Goal: Task Accomplishment & Management: Complete application form

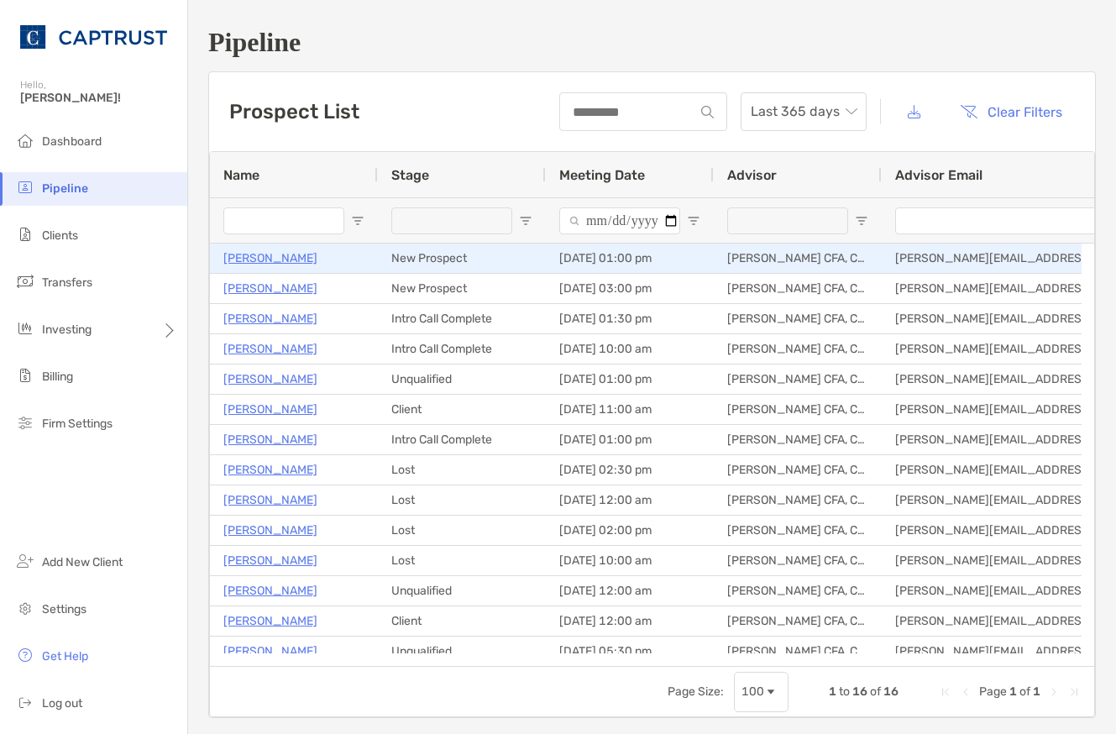
click at [270, 260] on p "[PERSON_NAME]" at bounding box center [270, 258] width 94 height 21
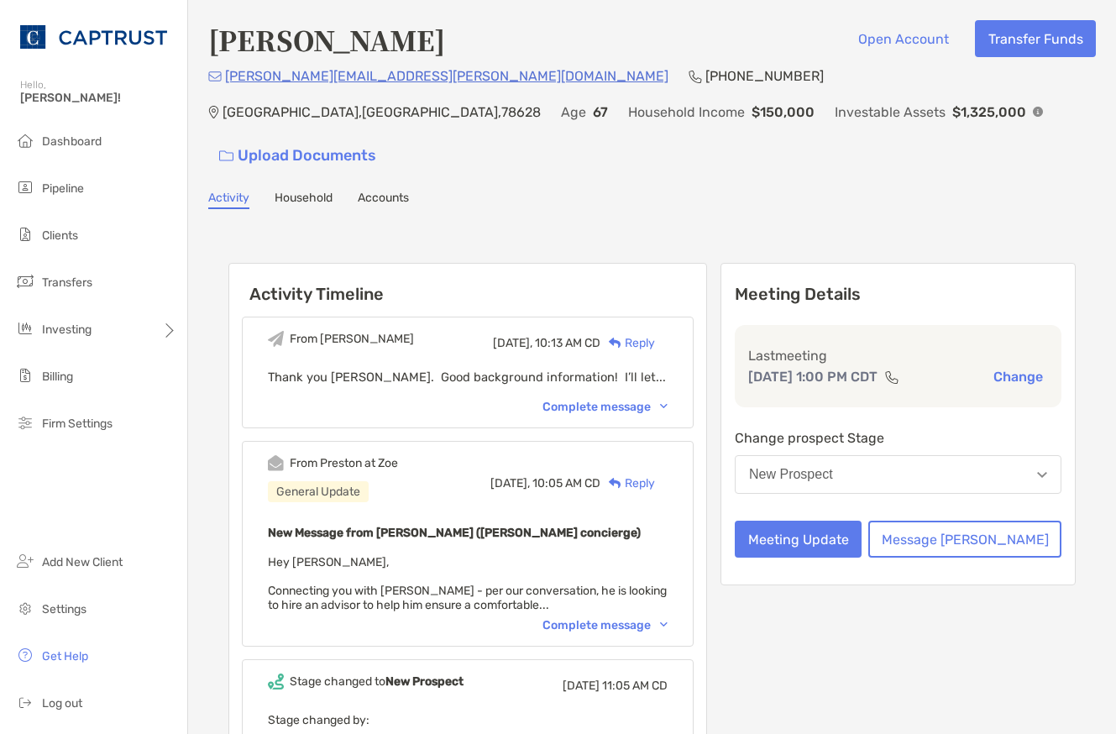
click at [908, 455] on button "New Prospect" at bounding box center [898, 474] width 327 height 39
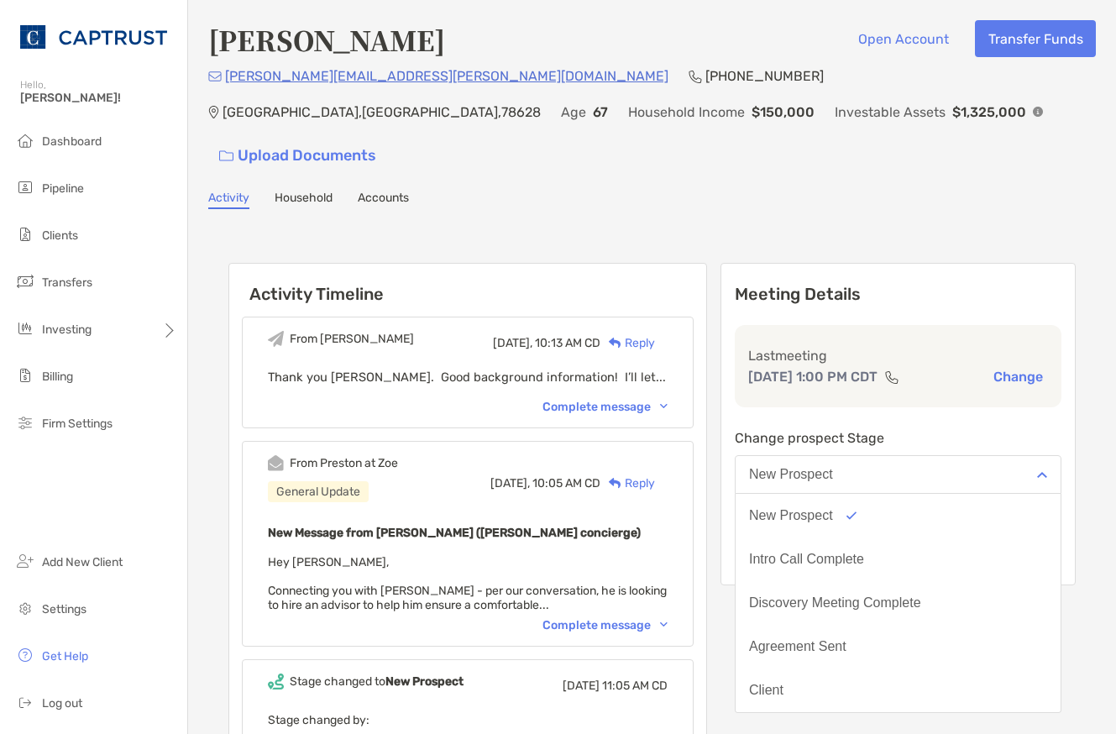
click at [864, 552] on div "Intro Call Complete" at bounding box center [806, 559] width 115 height 15
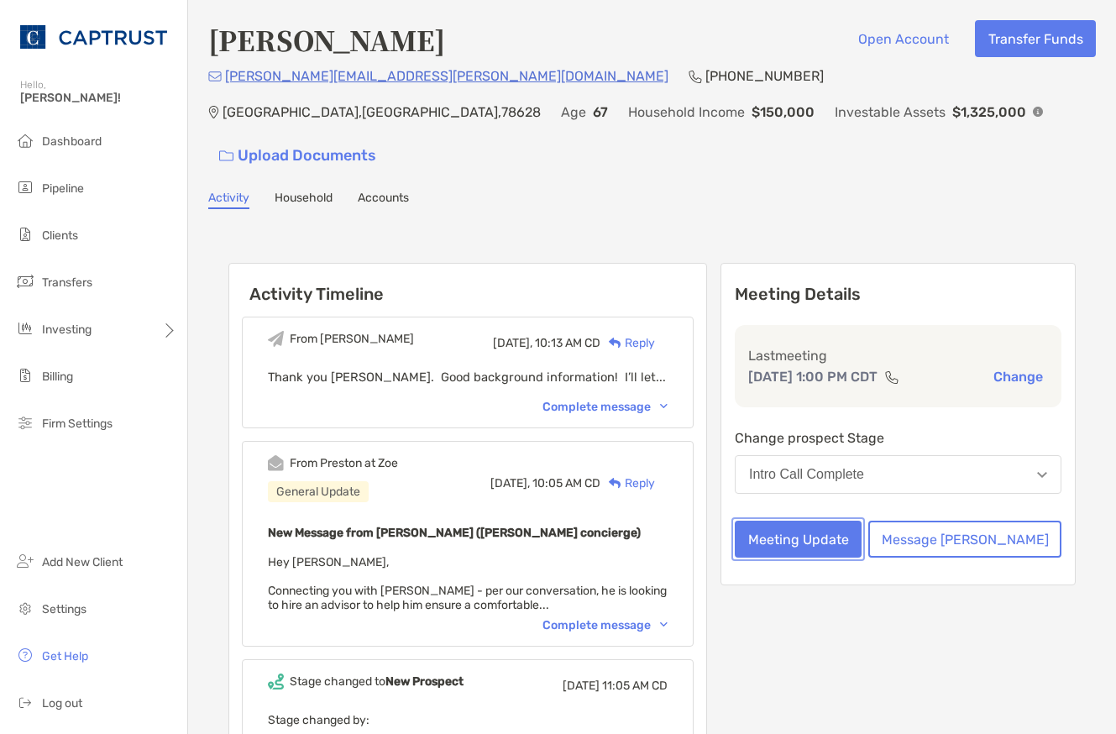
click at [862, 521] on button "Meeting Update" at bounding box center [798, 539] width 127 height 37
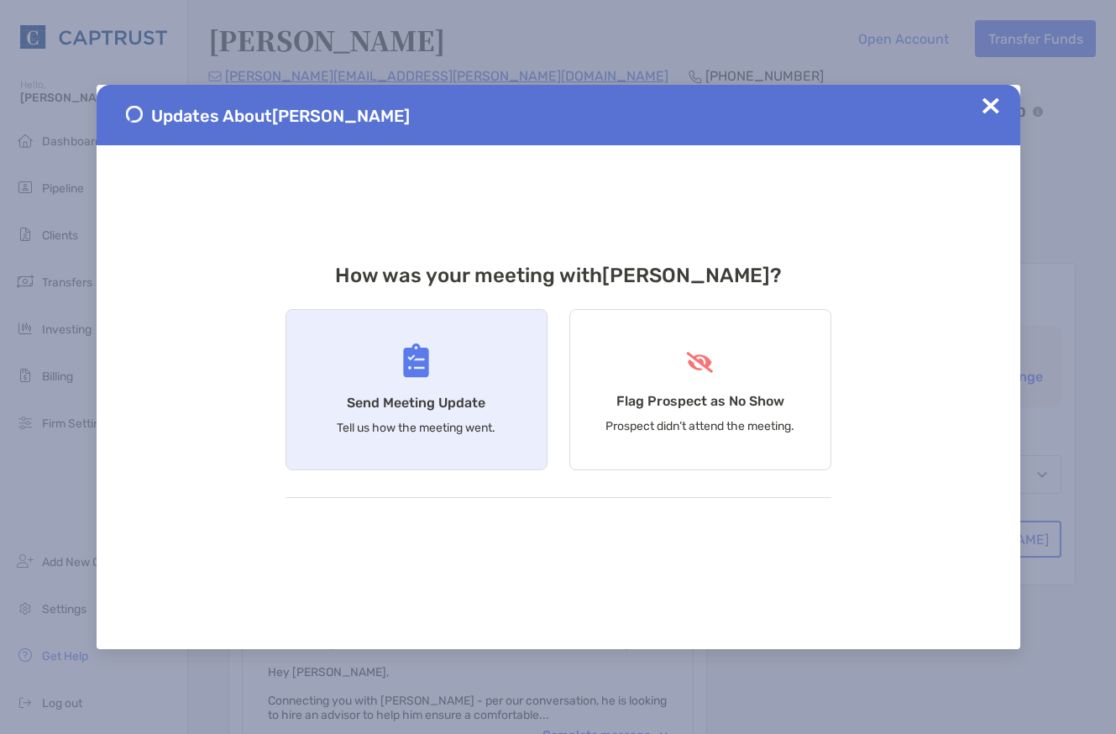
click at [406, 392] on div "Send Meeting Update Tell us how the meeting went." at bounding box center [417, 389] width 262 height 161
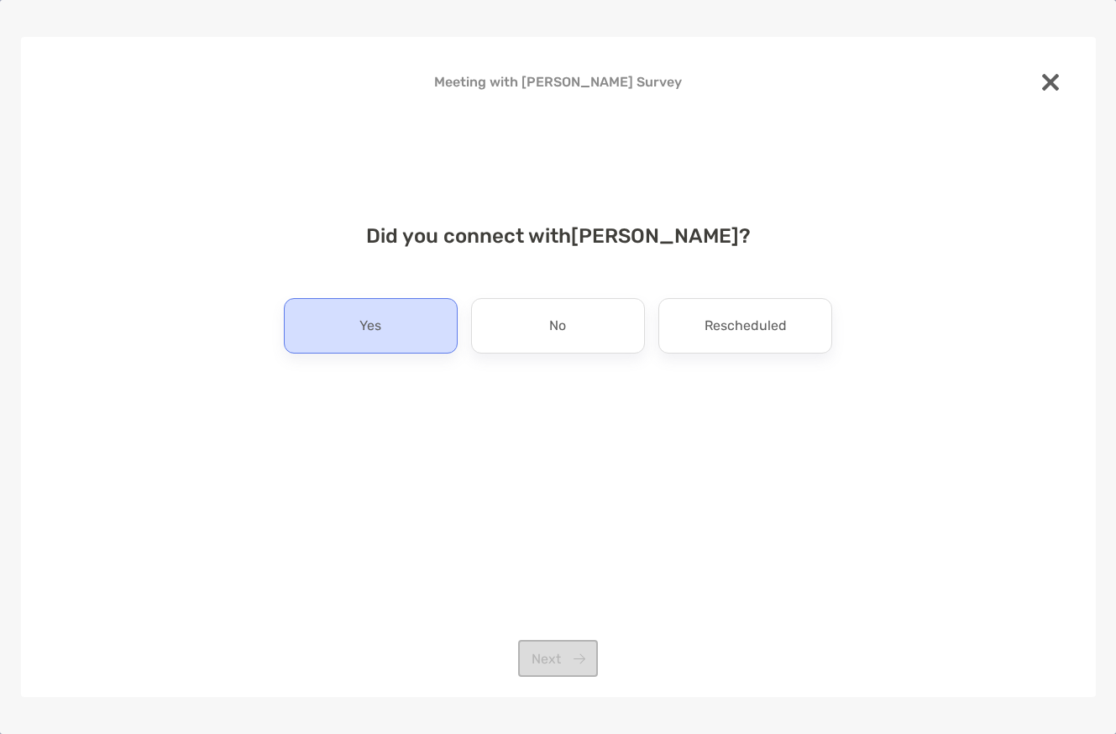
click at [392, 317] on div "Yes" at bounding box center [371, 325] width 174 height 55
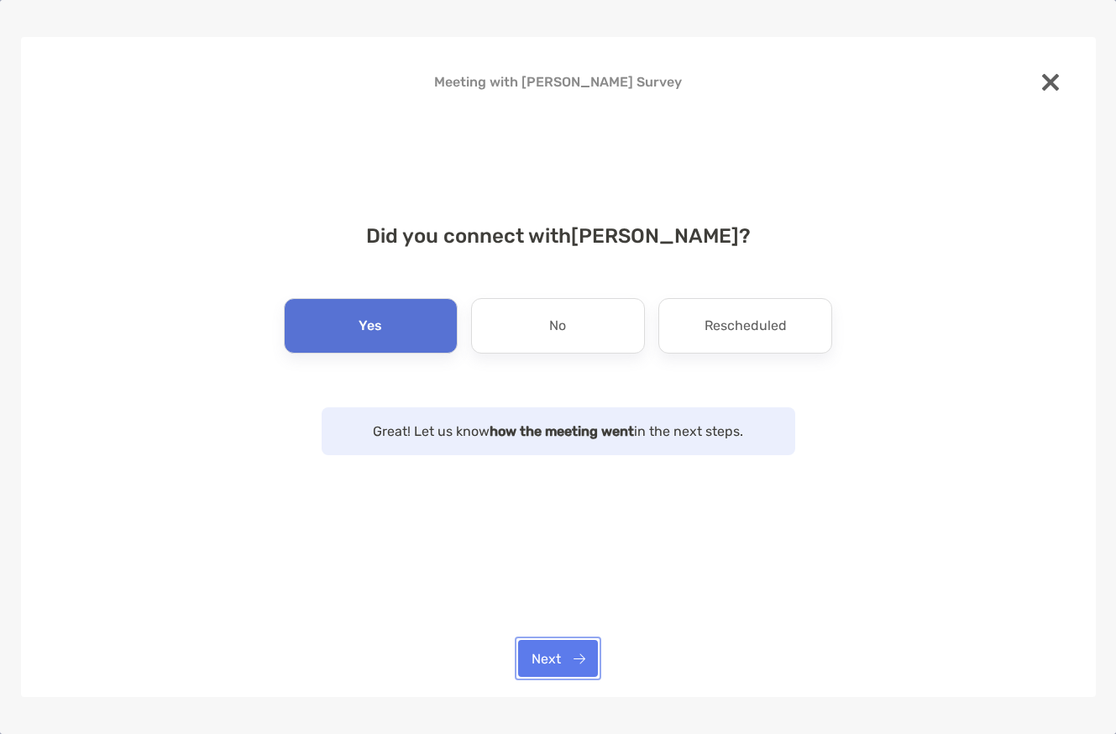
click at [563, 663] on button "Next" at bounding box center [558, 658] width 80 height 37
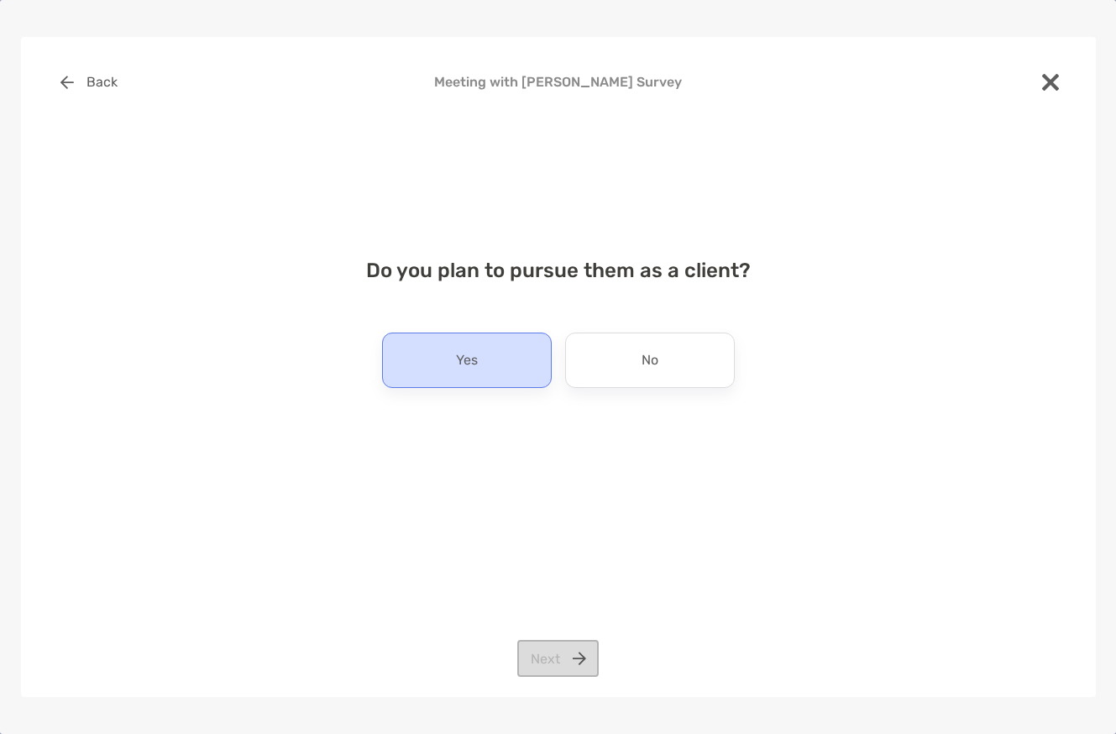
click at [491, 349] on div "Yes" at bounding box center [467, 360] width 170 height 55
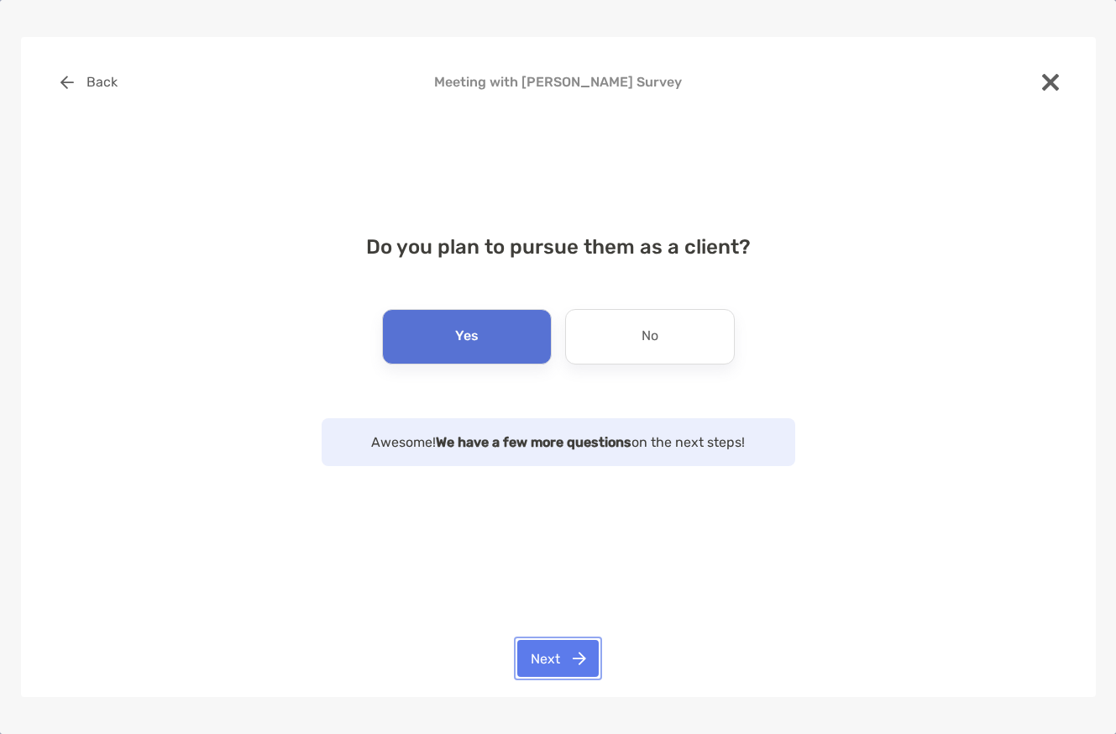
click at [578, 662] on button "Next" at bounding box center [557, 658] width 81 height 37
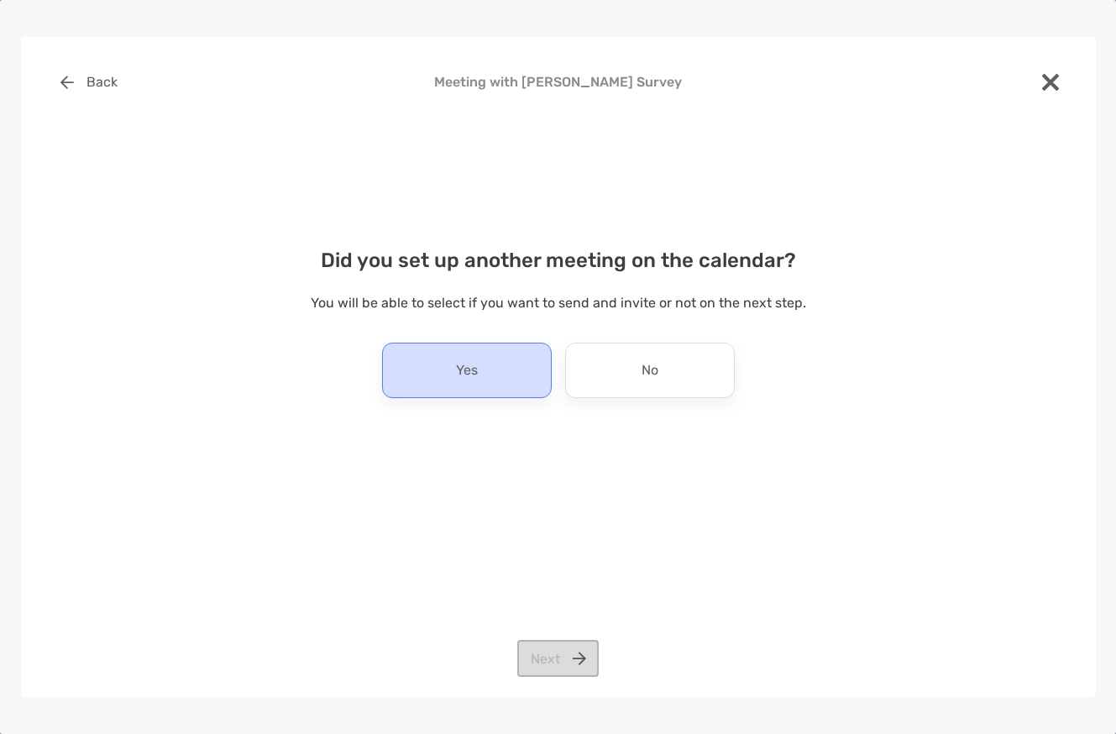
click at [453, 386] on div "Yes" at bounding box center [467, 370] width 170 height 55
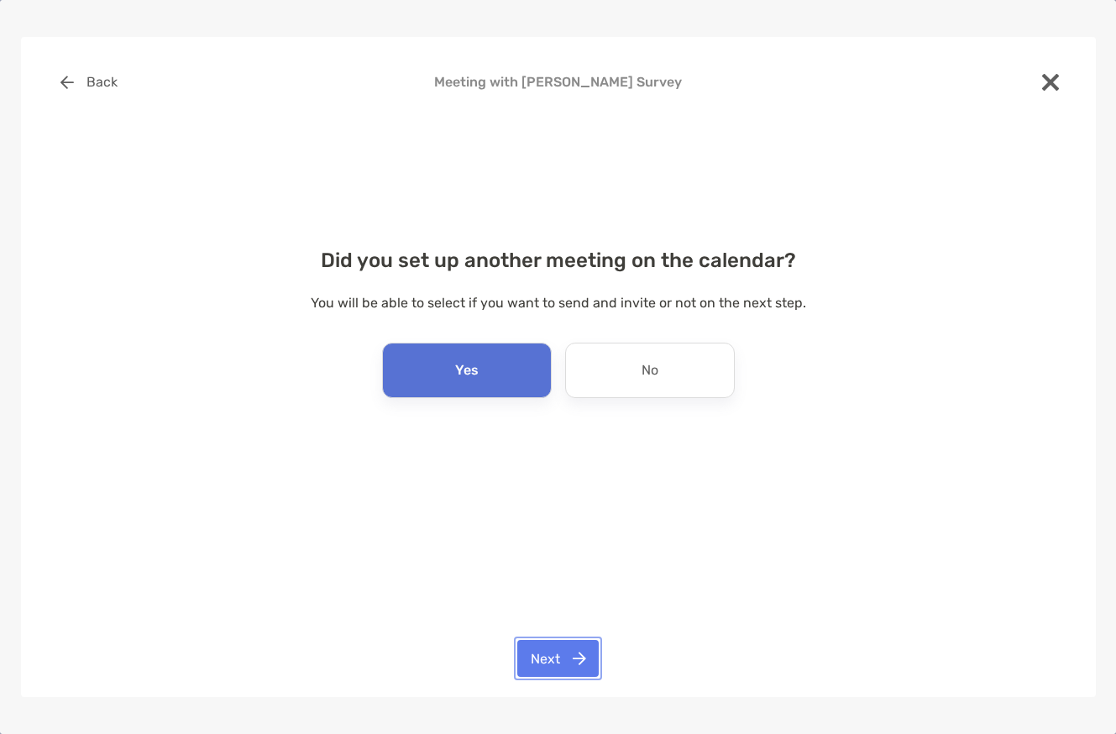
click at [562, 661] on button "Next" at bounding box center [557, 658] width 81 height 37
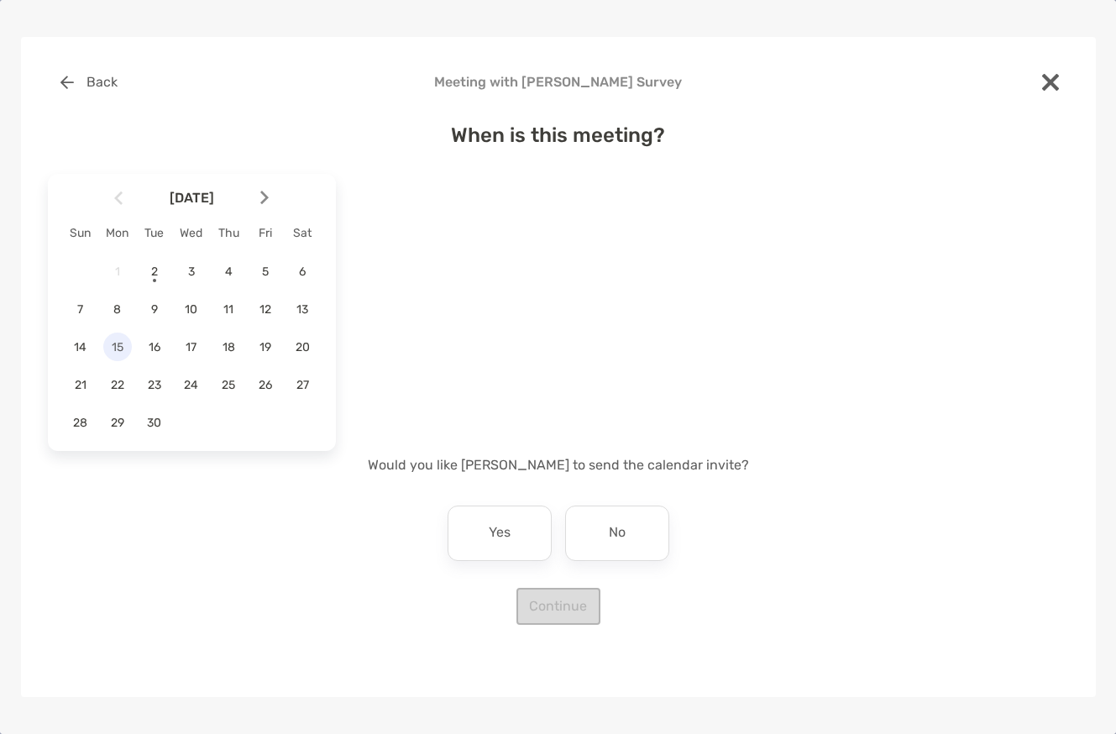
click at [118, 353] on span "15" at bounding box center [117, 347] width 29 height 14
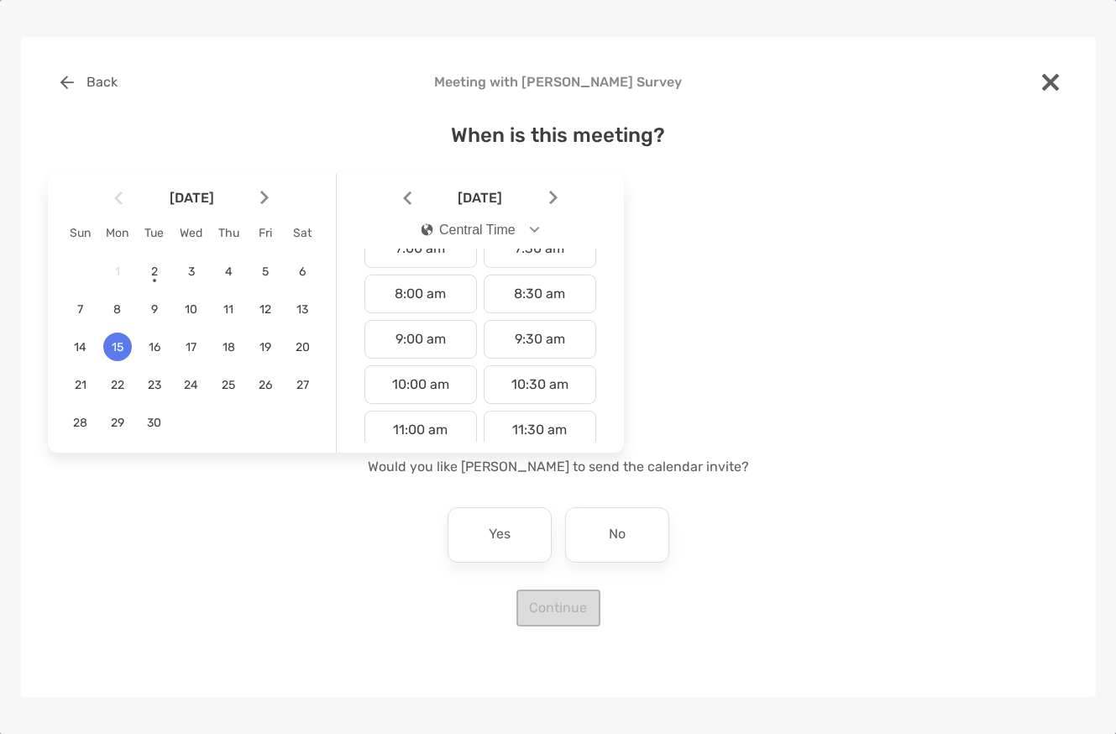
scroll to position [336, 0]
click at [524, 304] on div "8:30 am" at bounding box center [540, 294] width 113 height 39
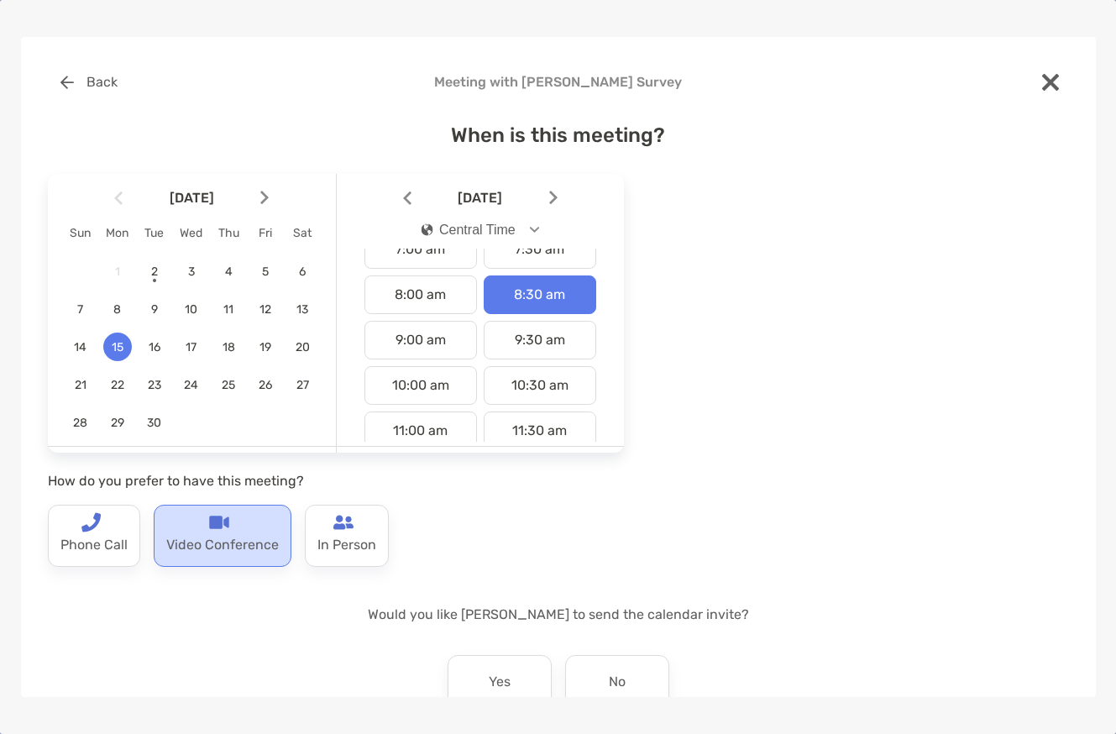
click at [201, 539] on p "Video Conference" at bounding box center [222, 545] width 113 height 27
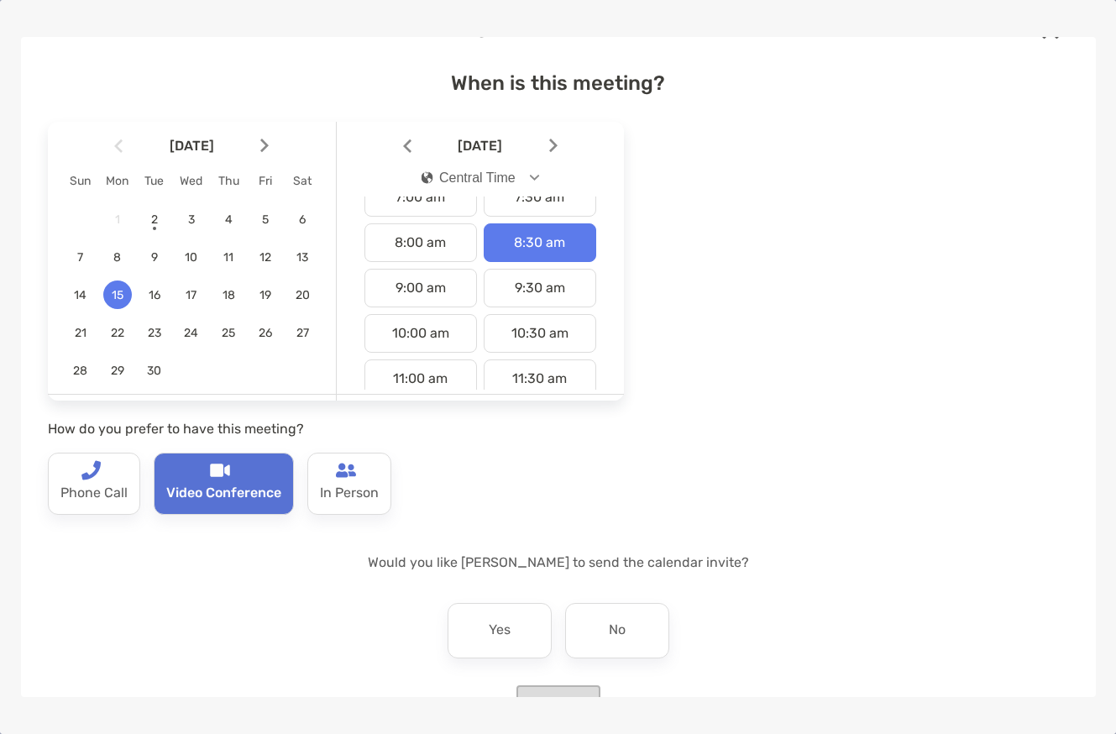
scroll to position [103, 0]
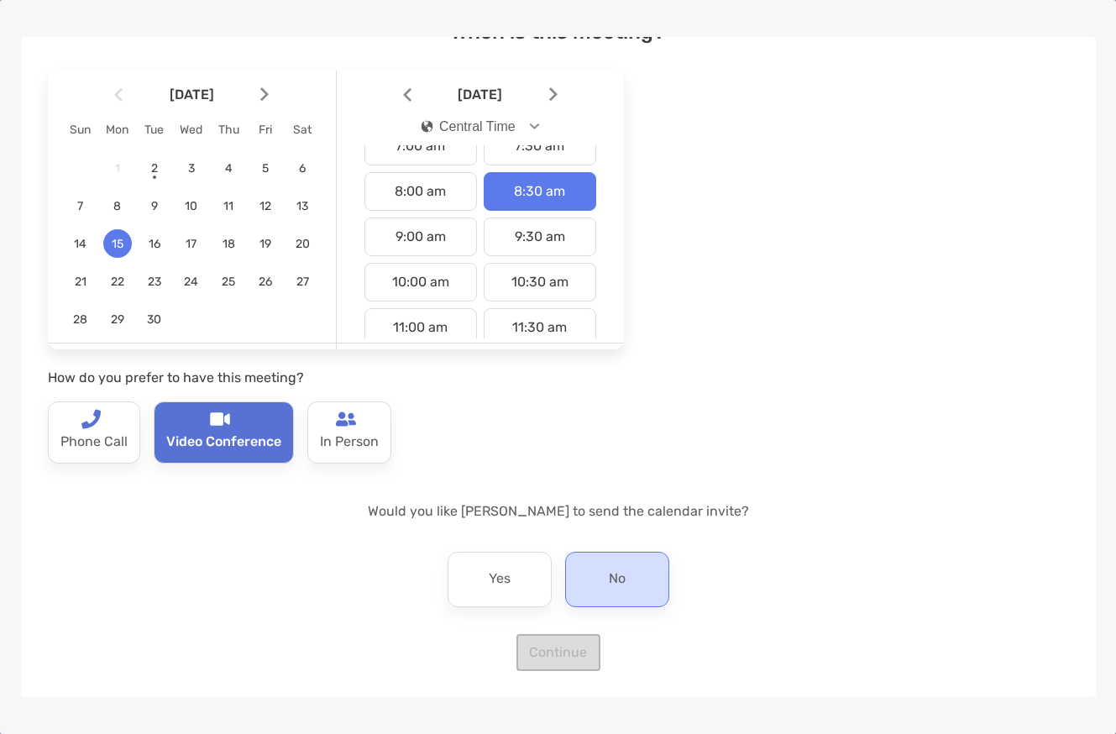
click at [616, 581] on p "No" at bounding box center [617, 579] width 17 height 27
click at [565, 654] on button "Continue" at bounding box center [558, 652] width 84 height 37
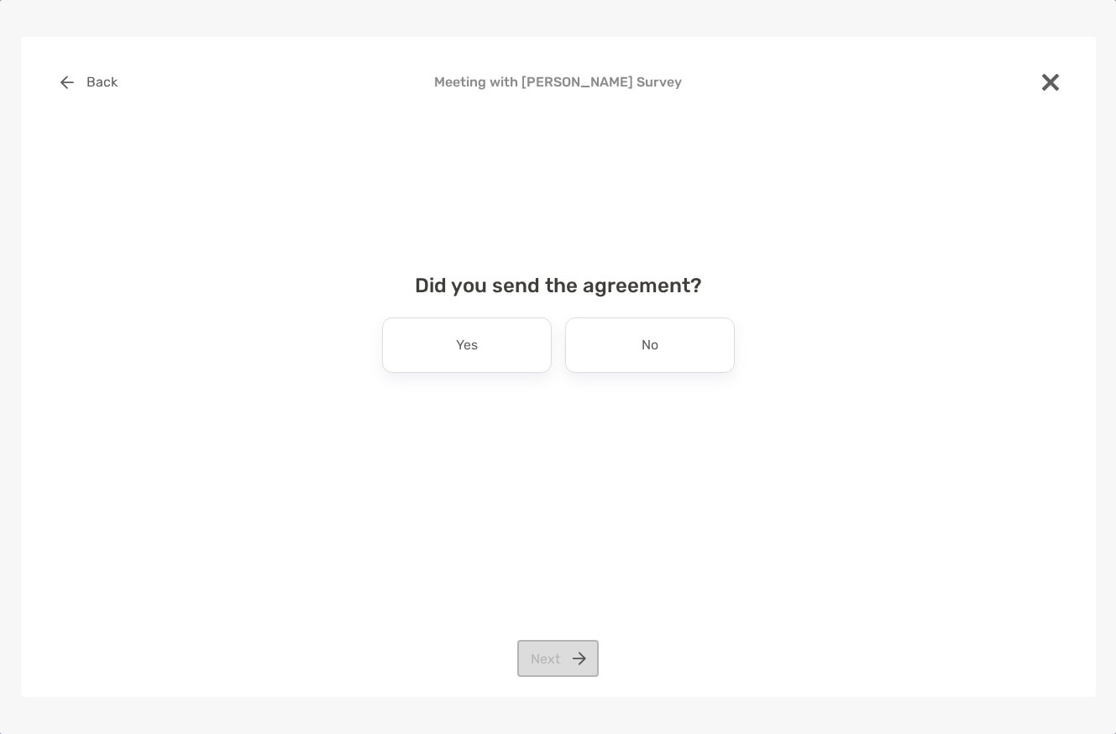
scroll to position [0, 0]
click at [616, 356] on div "No" at bounding box center [650, 344] width 170 height 55
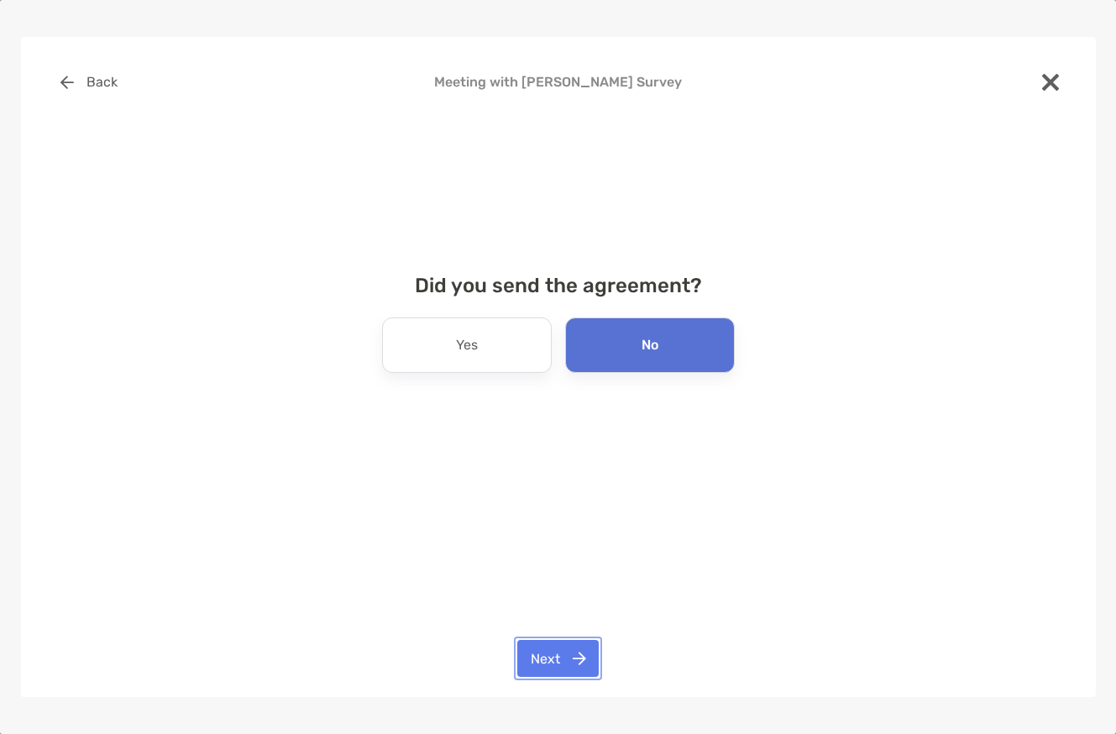
click at [587, 657] on button "Next" at bounding box center [557, 658] width 81 height 37
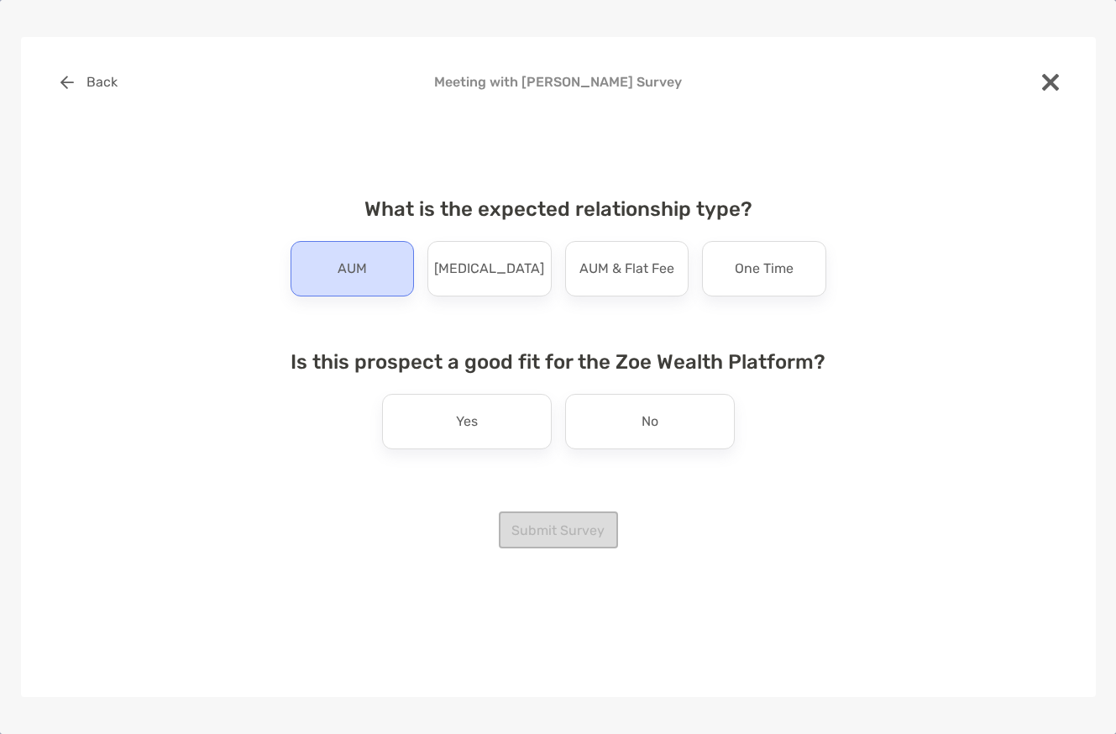
click at [375, 280] on div "AUM" at bounding box center [353, 268] width 124 height 55
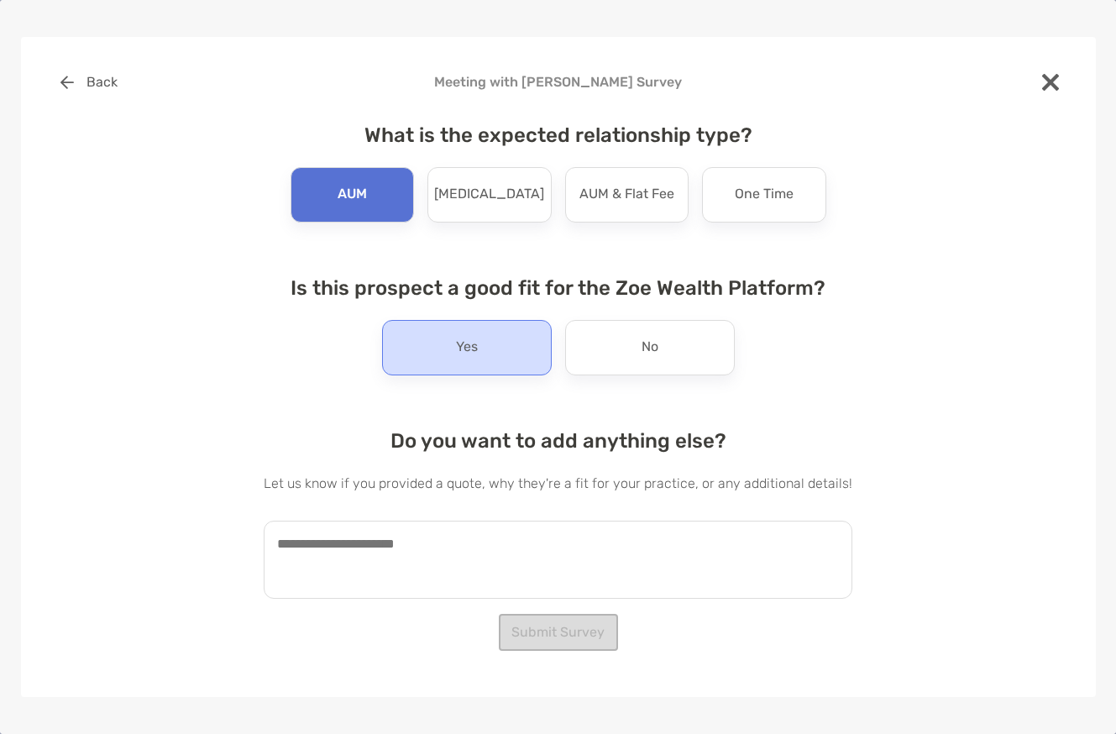
click at [495, 357] on div "Yes" at bounding box center [467, 347] width 170 height 55
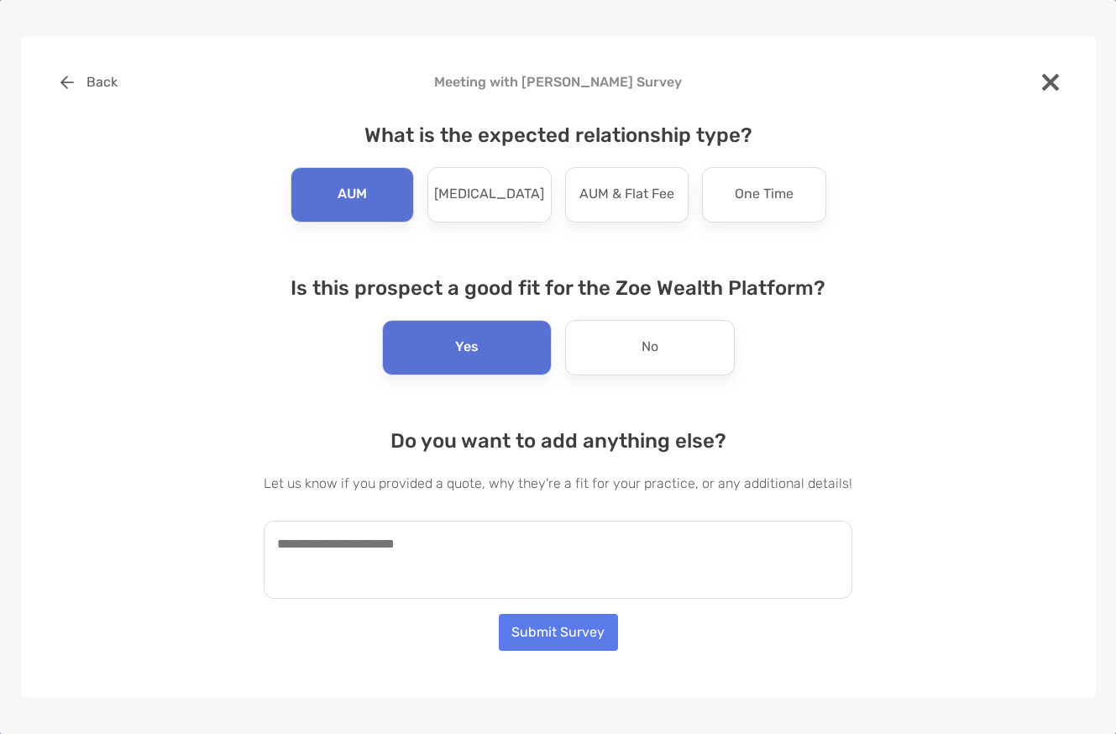
click at [509, 554] on textarea at bounding box center [558, 560] width 589 height 78
type textarea "**********"
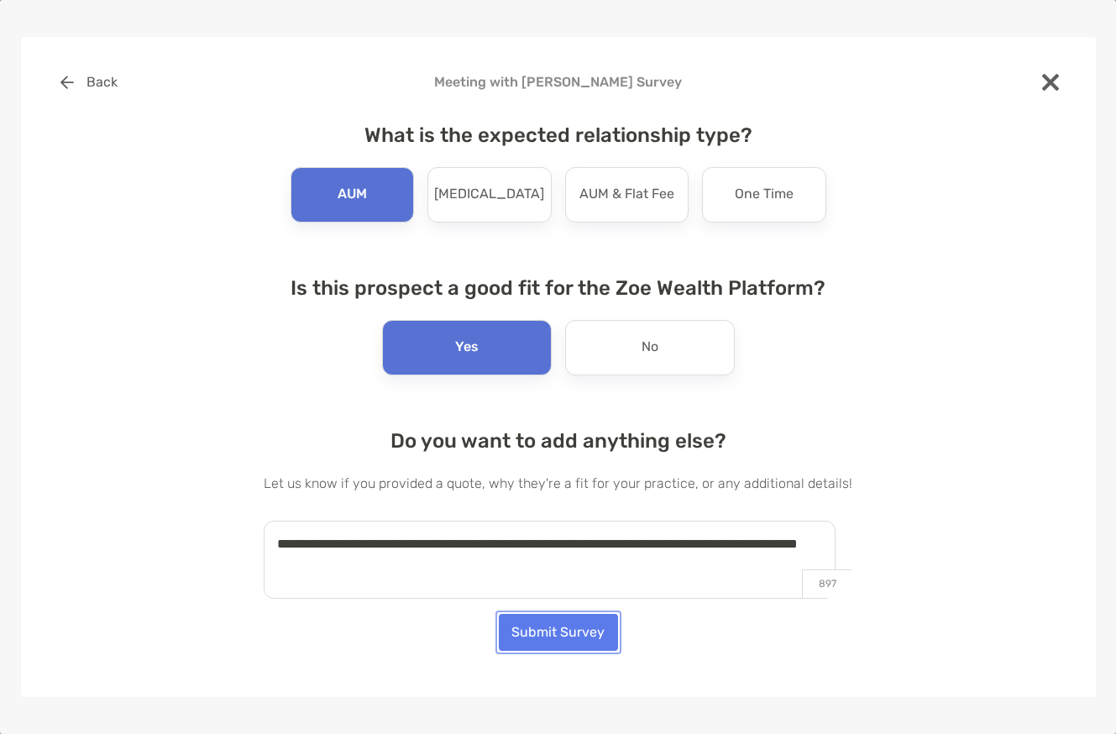
click at [571, 631] on button "Submit Survey" at bounding box center [558, 632] width 119 height 37
